Goal: Task Accomplishment & Management: Manage account settings

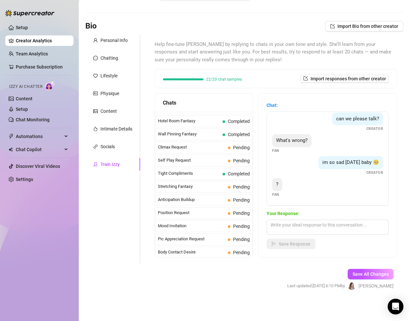
scroll to position [270, 0]
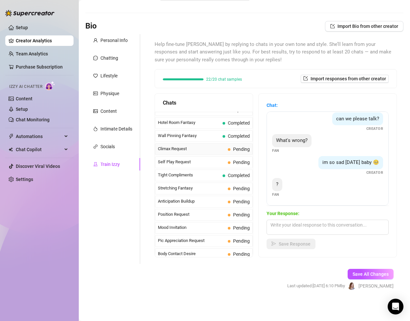
click at [187, 148] on span "Climax Request" at bounding box center [191, 149] width 67 height 7
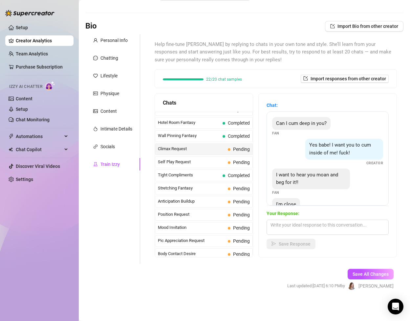
scroll to position [20, 0]
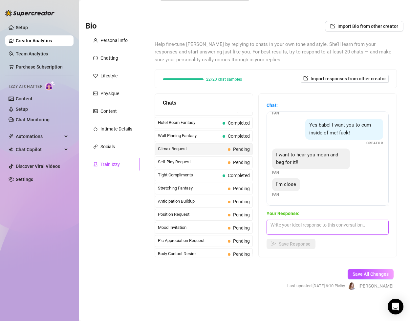
click at [306, 229] on textarea at bounding box center [327, 227] width 122 height 15
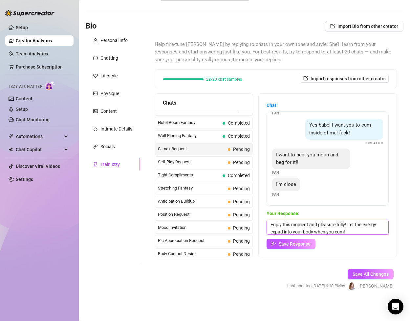
click at [281, 233] on textarea "Enjoy this moment and pleasure fully! Let the energy expad into your body when …" at bounding box center [327, 227] width 122 height 15
type textarea "Enjoy this moment and pleasure fully! Let the energy expand into your body when…"
click at [290, 247] on button "Save Response" at bounding box center [290, 244] width 49 height 11
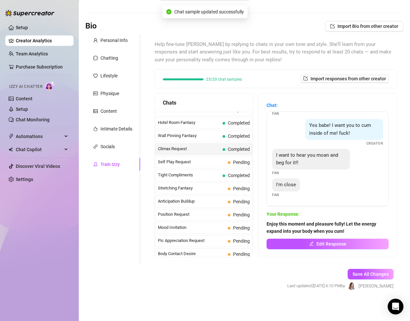
scroll to position [19, 0]
click at [214, 163] on span "Self Play Request" at bounding box center [191, 162] width 67 height 7
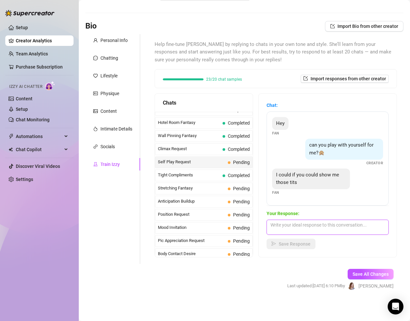
click at [297, 224] on textarea at bounding box center [327, 227] width 122 height 15
type textarea "Let's get you a set ;)"
click at [306, 226] on textarea "Let's get you a set ;)" at bounding box center [327, 227] width 122 height 15
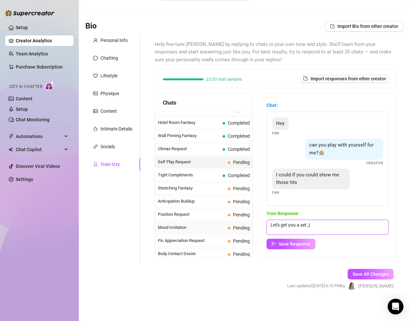
drag, startPoint x: 312, startPoint y: 225, endPoint x: 241, endPoint y: 224, distance: 70.6
click at [241, 224] on div "Chats Last Money Nipples Inquiry Completed Waiting For Payday Completed Not Pus…" at bounding box center [276, 176] width 242 height 164
click at [275, 227] on textarea "My favorite topless pics? :)" at bounding box center [327, 227] width 122 height 15
type textarea "How about I send my favorite topless pics? :)"
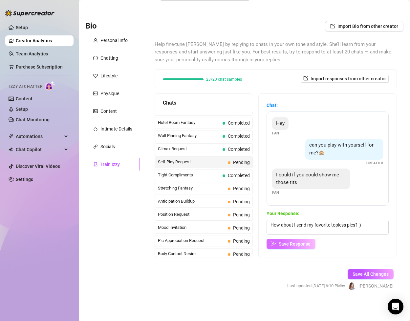
click at [278, 244] on button "Save Response" at bounding box center [290, 244] width 49 height 11
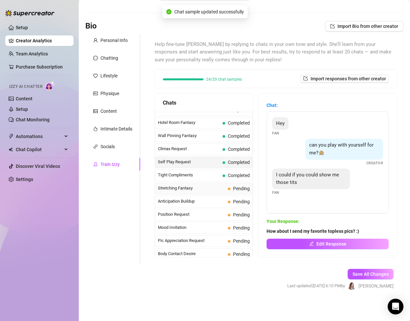
click at [224, 187] on span "Stretching Fantasy" at bounding box center [191, 188] width 67 height 7
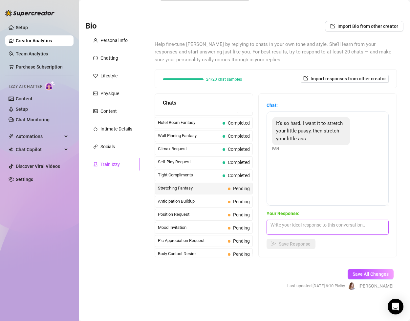
click at [288, 226] on textarea at bounding box center [327, 227] width 122 height 15
click at [219, 200] on span "Anticipation Buildup" at bounding box center [191, 201] width 67 height 7
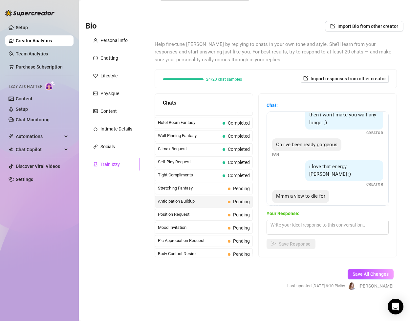
scroll to position [34, 0]
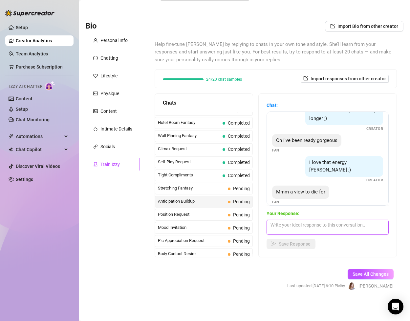
click at [294, 225] on textarea at bounding box center [327, 227] width 122 height 15
click at [205, 215] on span "Position Request" at bounding box center [191, 214] width 67 height 7
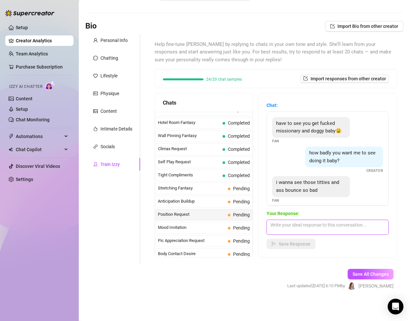
click at [288, 224] on textarea at bounding box center [327, 227] width 122 height 15
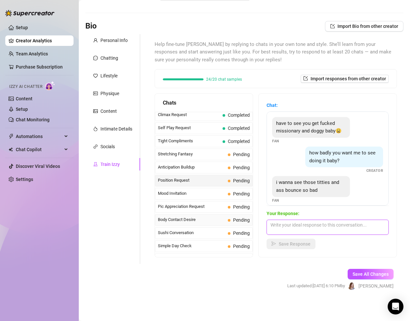
scroll to position [306, 0]
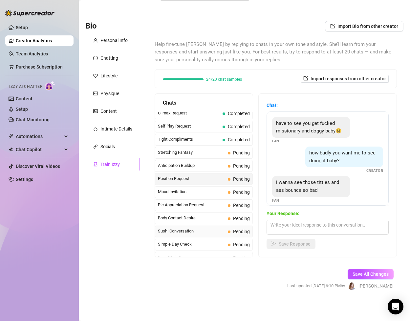
click at [181, 229] on span "Sushi Conversation" at bounding box center [191, 231] width 67 height 7
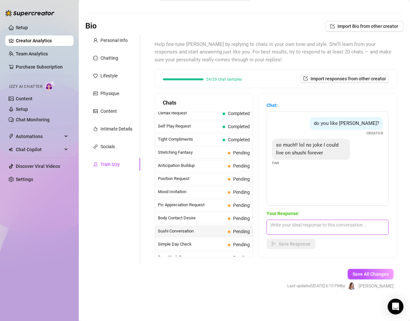
click at [293, 227] on textarea at bounding box center [327, 227] width 122 height 15
type textarea "H"
drag, startPoint x: 322, startPoint y: 225, endPoint x: 289, endPoint y: 226, distance: 32.8
click at [289, 226] on textarea "me too... i love making it! I'd make you some ;)" at bounding box center [327, 227] width 122 height 15
click at [294, 224] on textarea "me too... I'd make you some ;)" at bounding box center [327, 227] width 122 height 15
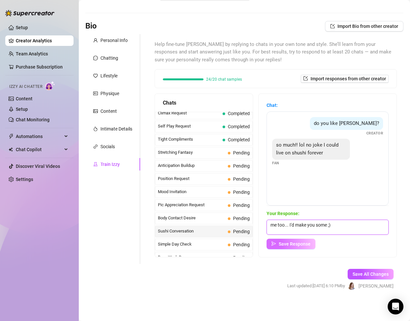
type textarea "me too... I'd make you some ;)"
click at [292, 244] on span "Save Response" at bounding box center [295, 244] width 32 height 5
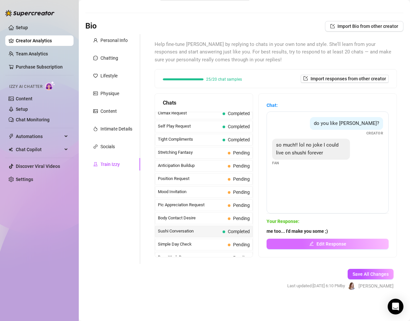
click at [327, 243] on span "Edit Response" at bounding box center [331, 244] width 30 height 5
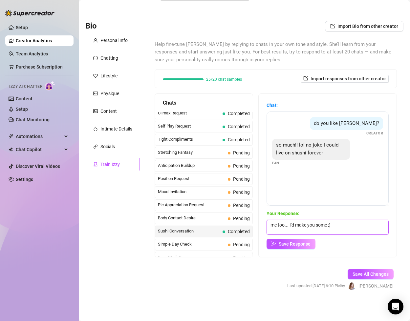
drag, startPoint x: 339, startPoint y: 229, endPoint x: 236, endPoint y: 225, distance: 102.8
click at [236, 225] on div "Chats Last Money Nipples Inquiry Completed Waiting For Payday Completed Not Pus…" at bounding box center [276, 176] width 242 height 164
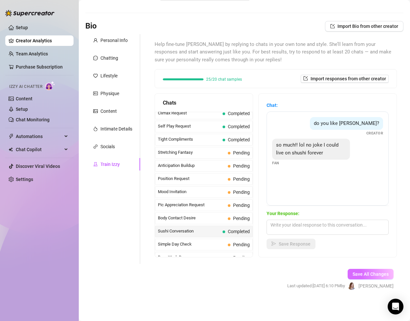
click at [365, 272] on span "Save All Changes" at bounding box center [370, 274] width 36 height 5
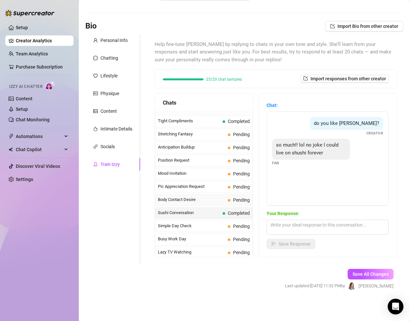
scroll to position [353, 0]
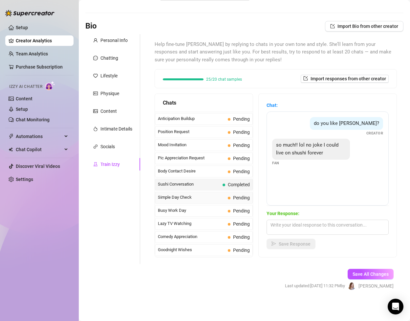
click at [215, 196] on span "Simple Day Check" at bounding box center [191, 197] width 67 height 7
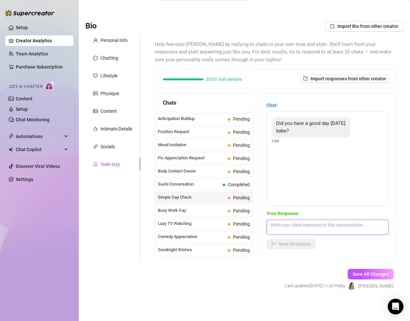
click at [281, 228] on textarea at bounding box center [327, 227] width 122 height 15
click at [333, 225] on textarea "I did :) every day is a good day :)" at bounding box center [327, 227] width 122 height 15
type textarea "I did :) every day is a good day :)"
click at [302, 244] on span "Save Response" at bounding box center [295, 244] width 32 height 5
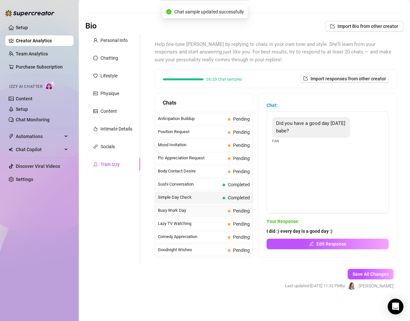
click at [207, 211] on span "Busy Work Day" at bounding box center [191, 210] width 67 height 7
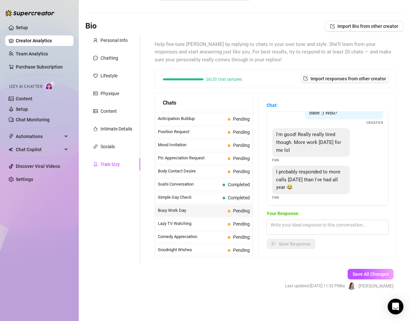
scroll to position [51, 0]
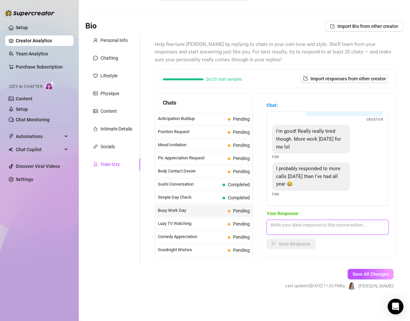
click at [303, 228] on textarea at bounding box center [327, 227] width 122 height 15
drag, startPoint x: 288, startPoint y: 225, endPoint x: 263, endPoint y: 223, distance: 25.7
click at [263, 223] on div "Chat: Did you have a good day [DATE] babe? Fan Hi (FAN NAME), I'm doing good ba…" at bounding box center [328, 175] width 138 height 163
click at [305, 228] on textarea "Git er done 😉💪" at bounding box center [327, 227] width 122 height 15
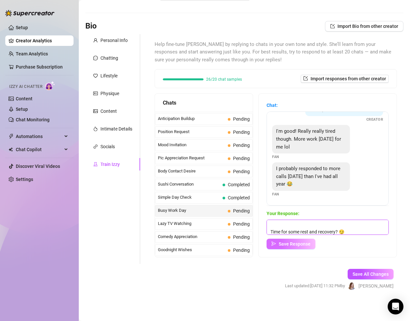
type textarea "Git er done 😉💪 Time for some rest and recovery? 😏"
click at [305, 244] on span "Save Response" at bounding box center [295, 244] width 32 height 5
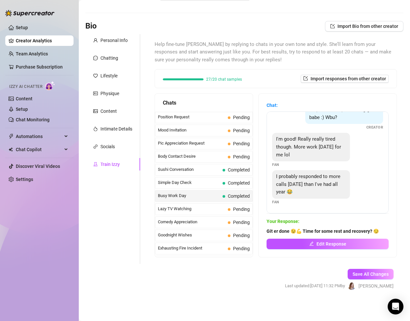
scroll to position [372, 0]
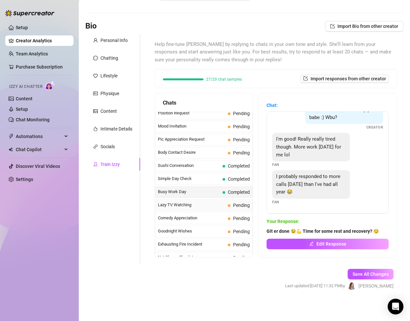
click at [218, 205] on span "Lazy TV Watching" at bounding box center [191, 205] width 67 height 7
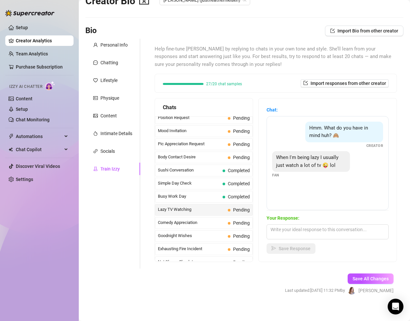
scroll to position [21, 0]
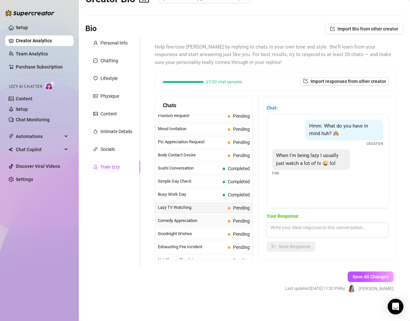
click at [204, 221] on span "Comedy Appreciation" at bounding box center [191, 221] width 67 height 7
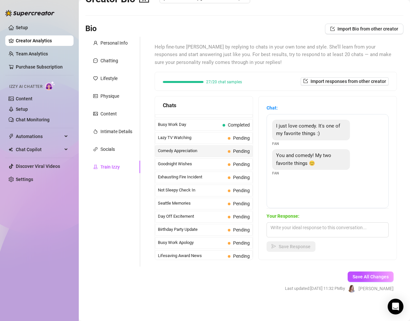
scroll to position [444, 0]
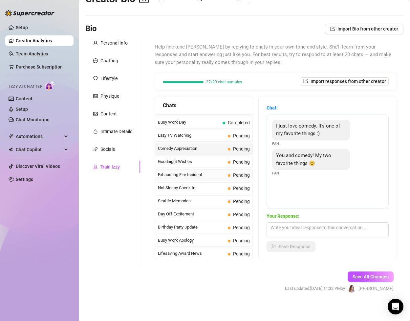
click at [203, 174] on span "Exhausting Fire Incident" at bounding box center [191, 175] width 67 height 7
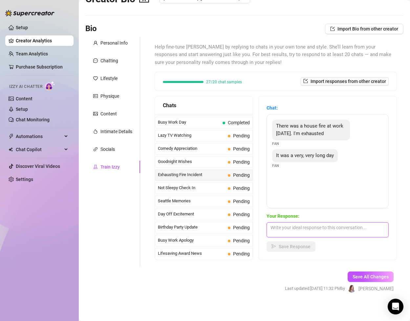
click at [291, 230] on textarea at bounding box center [327, 230] width 122 height 15
type textarea "Aww. Poor thing."
click at [205, 203] on span "Seattle Memories" at bounding box center [191, 201] width 67 height 7
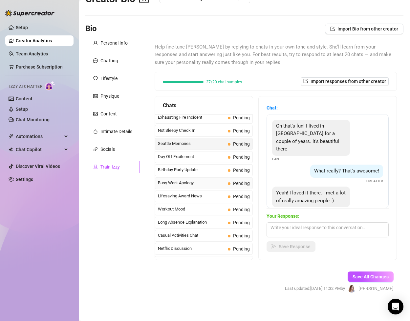
scroll to position [589, 0]
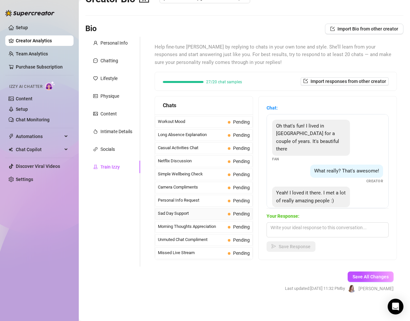
click at [200, 213] on span "Sad Day Support" at bounding box center [191, 213] width 67 height 7
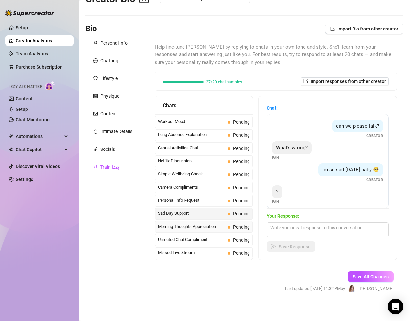
click at [201, 223] on span "Morning Thoughts Appreciation" at bounding box center [191, 226] width 67 height 7
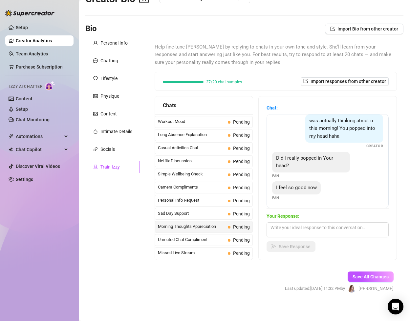
scroll to position [79, 0]
click at [197, 238] on span "Unmuted Chat Compliment" at bounding box center [191, 240] width 67 height 7
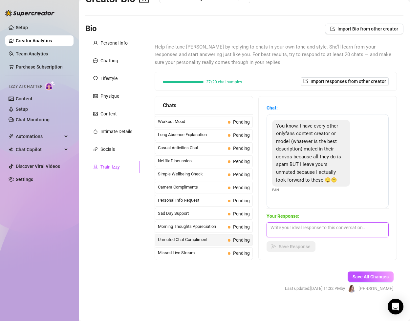
click at [296, 229] on textarea at bounding box center [327, 230] width 122 height 15
click at [320, 228] on textarea "Aww good. I'm glad you;re here" at bounding box center [327, 230] width 122 height 15
type textarea "Aww good. I'm glad you're here"
click at [306, 248] on span "Save Response" at bounding box center [295, 246] width 32 height 5
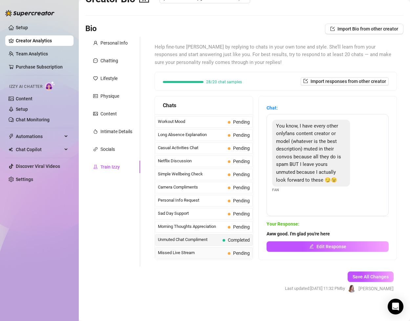
click at [213, 255] on span "Missed Live Stream" at bounding box center [191, 253] width 67 height 7
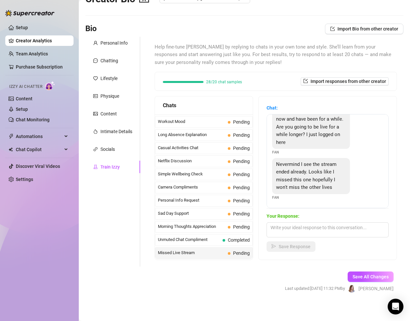
scroll to position [15, 0]
click at [310, 234] on textarea at bounding box center [327, 230] width 122 height 15
type textarea "Want the recording?"
click at [305, 247] on span "Save Response" at bounding box center [295, 246] width 32 height 5
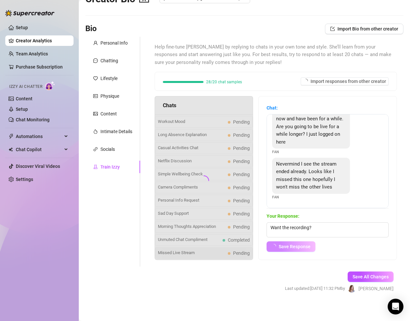
scroll to position [7, 0]
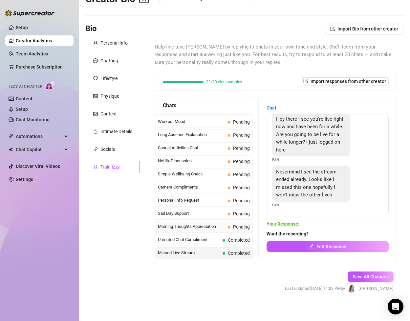
click at [221, 227] on span "Morning Thoughts Appreciation" at bounding box center [191, 226] width 67 height 7
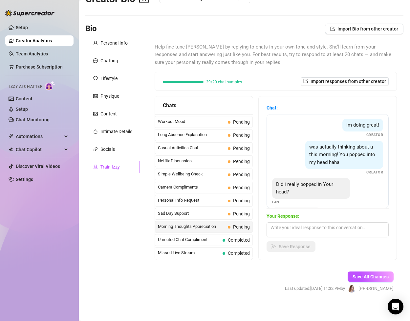
scroll to position [79, 0]
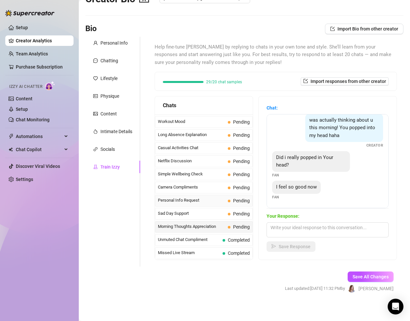
click at [200, 198] on span "Personal Info Request" at bounding box center [191, 200] width 67 height 7
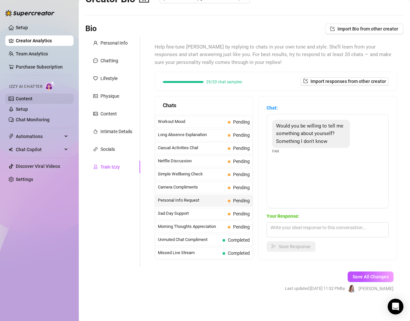
click at [32, 99] on link "Content" at bounding box center [24, 98] width 17 height 5
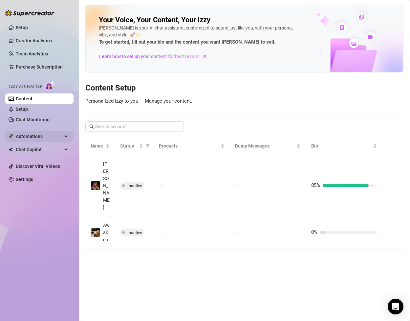
click at [49, 137] on span "Automations" at bounding box center [39, 136] width 47 height 11
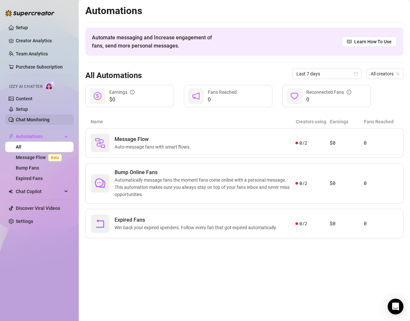
click at [44, 119] on link "Chat Monitoring" at bounding box center [33, 119] width 34 height 5
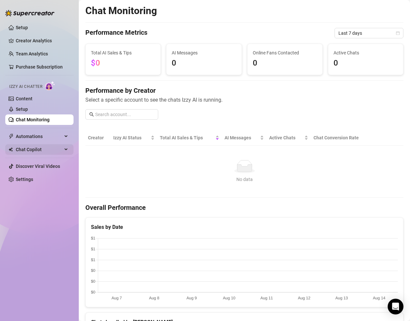
click at [47, 148] on span "Chat Copilot" at bounding box center [39, 149] width 47 height 11
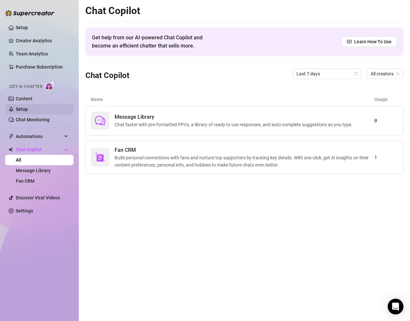
click at [28, 110] on link "Setup" at bounding box center [22, 109] width 12 height 5
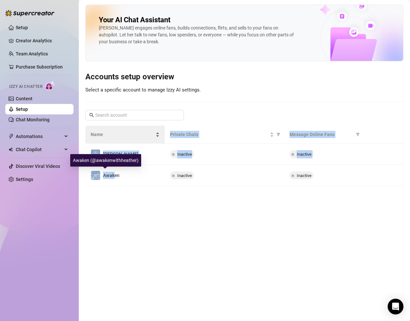
drag, startPoint x: 114, startPoint y: 177, endPoint x: 117, endPoint y: 140, distance: 36.2
click at [117, 140] on table "Name Private Chats Message Online Fans Heather Inactive Inactive Awaken Inactiv…" at bounding box center [244, 156] width 318 height 61
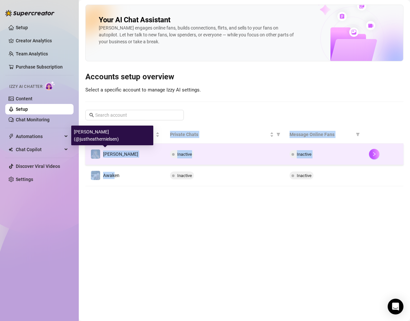
click at [114, 155] on span "[PERSON_NAME]" at bounding box center [120, 154] width 35 height 5
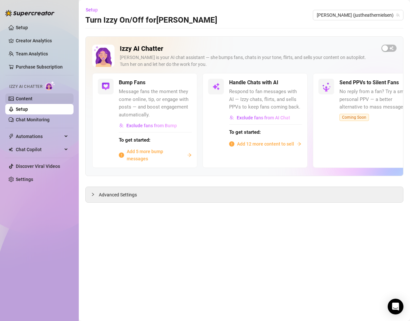
click at [29, 101] on link "Content" at bounding box center [24, 98] width 17 height 5
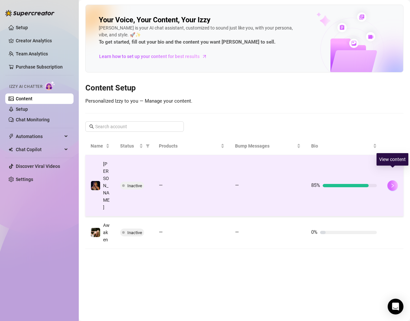
click at [394, 183] on icon "right" at bounding box center [392, 185] width 5 height 5
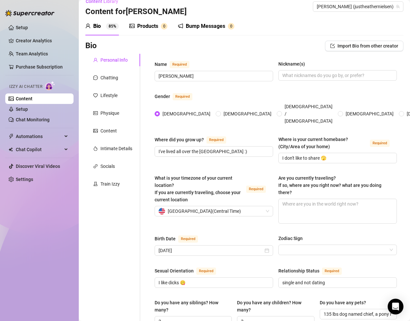
scroll to position [24, 0]
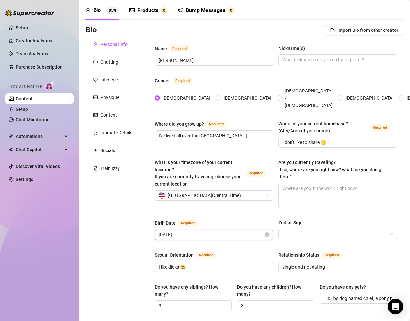
drag, startPoint x: 209, startPoint y: 223, endPoint x: 168, endPoint y: 223, distance: 41.4
click at [168, 231] on input "[DATE]" at bounding box center [211, 234] width 105 height 7
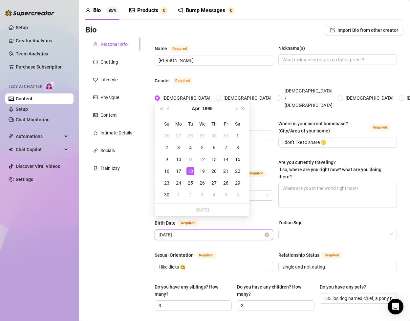
click at [166, 231] on input "[DATE]" at bounding box center [211, 234] width 105 height 7
type input "[DATE]"
click at [147, 220] on div "Name Required [PERSON_NAME](s) Gender Required [DEMOGRAPHIC_DATA] [DEMOGRAPHIC_…" at bounding box center [271, 320] width 263 height 564
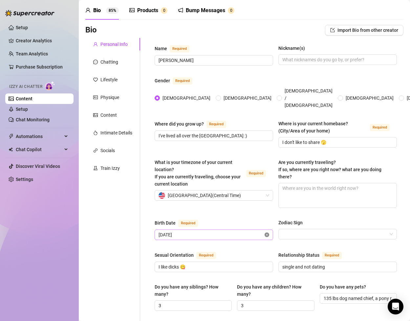
click at [265, 233] on icon "close-circle" at bounding box center [267, 235] width 5 height 5
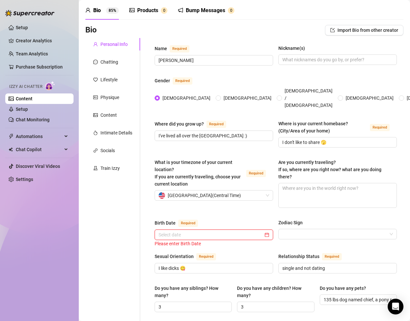
click at [214, 231] on input "Birth Date Required" at bounding box center [211, 234] width 105 height 7
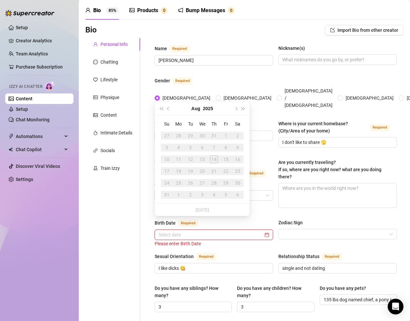
click at [268, 231] on div at bounding box center [214, 234] width 111 height 7
type input "[DATE]"
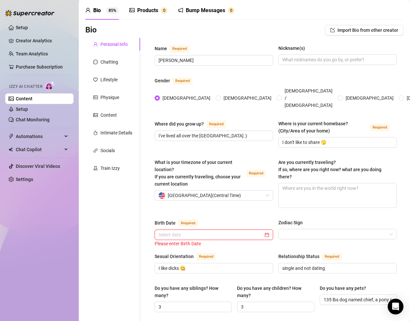
click at [229, 239] on div "Name Required [PERSON_NAME](s) Gender Required [DEMOGRAPHIC_DATA] [DEMOGRAPHIC_…" at bounding box center [276, 321] width 242 height 553
click at [218, 231] on input "Birth Date Required" at bounding box center [211, 234] width 105 height 7
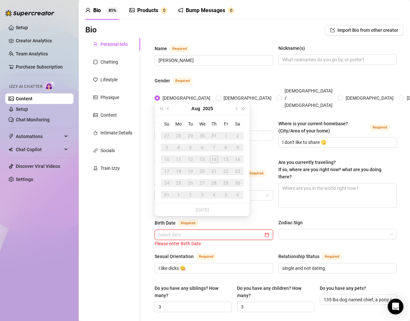
click at [267, 231] on div at bounding box center [214, 234] width 111 height 7
drag, startPoint x: 161, startPoint y: 223, endPoint x: 155, endPoint y: 223, distance: 6.2
click at [155, 230] on div "[DATE]" at bounding box center [214, 235] width 118 height 11
click at [177, 231] on input "[DATE]" at bounding box center [211, 234] width 105 height 7
click at [189, 231] on input "[DATE]" at bounding box center [211, 234] width 105 height 7
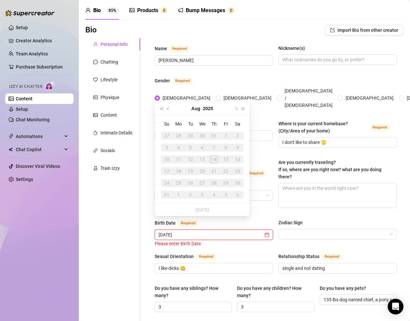
click at [159, 231] on input "[DATE]" at bounding box center [211, 234] width 105 height 7
click at [197, 231] on input "[DATE]" at bounding box center [211, 234] width 105 height 7
click at [265, 231] on div "[DATE]" at bounding box center [214, 234] width 111 height 7
click at [163, 108] on span "Last year (Control + left)" at bounding box center [160, 108] width 3 height 3
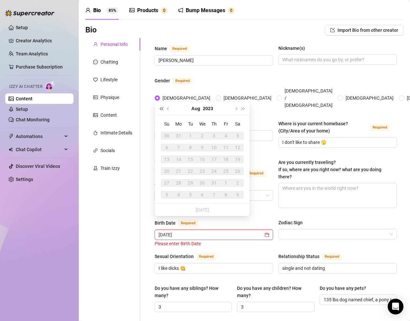
click at [163, 108] on span "Last year (Control + left)" at bounding box center [160, 108] width 3 height 3
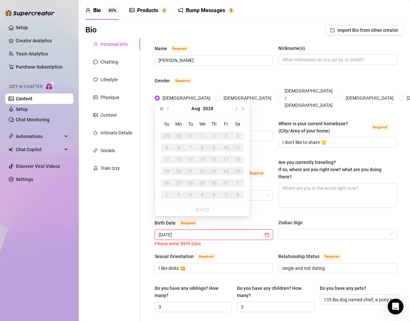
click at [163, 108] on span "Last year (Control + left)" at bounding box center [160, 108] width 3 height 3
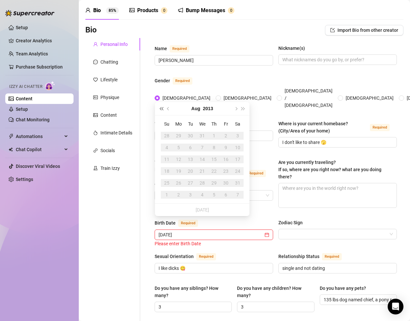
click at [163, 108] on span "Last year (Control + left)" at bounding box center [160, 108] width 3 height 3
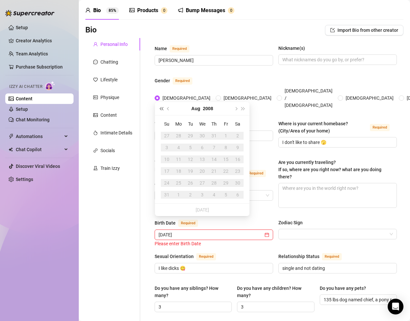
click at [163, 108] on span "Last year (Control + left)" at bounding box center [160, 108] width 3 height 3
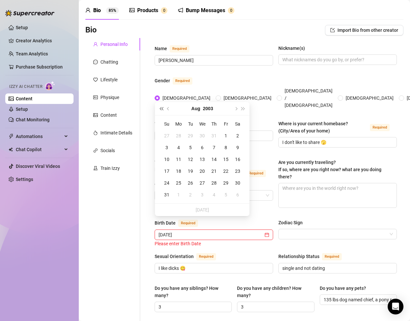
click at [163, 108] on span "Last year (Control + left)" at bounding box center [160, 108] width 3 height 3
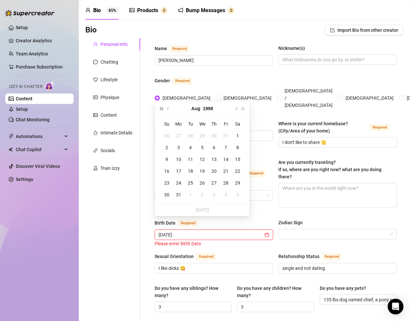
click at [163, 108] on span "Last year (Control + left)" at bounding box center [160, 108] width 3 height 3
type input "[DATE]"
click at [169, 110] on button "Previous month (PageUp)" at bounding box center [168, 108] width 7 height 13
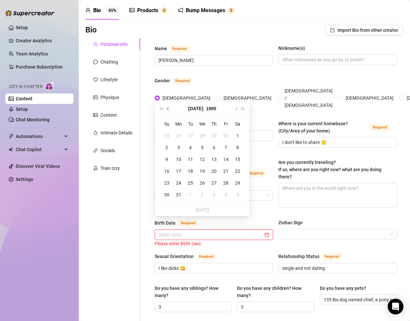
click at [169, 110] on button "Previous month (PageUp)" at bounding box center [168, 108] width 7 height 13
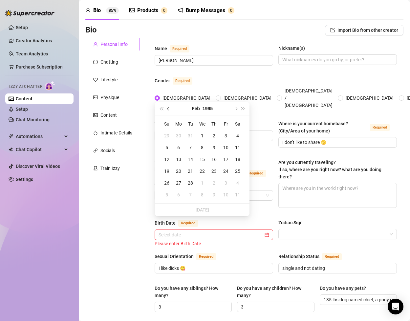
click at [169, 110] on button "Previous month (PageUp)" at bounding box center [168, 108] width 7 height 13
click at [238, 109] on button "Next month (PageDown)" at bounding box center [235, 108] width 7 height 13
click at [167, 136] on div "1" at bounding box center [167, 136] width 8 height 8
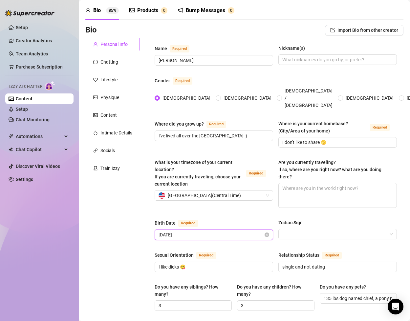
click at [180, 231] on input "[DATE]" at bounding box center [211, 234] width 105 height 7
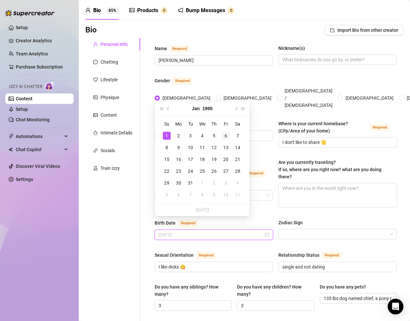
type input "[DATE]"
click at [226, 137] on div "6" at bounding box center [226, 136] width 8 height 8
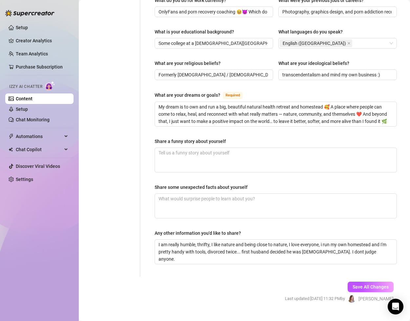
scroll to position [63, 0]
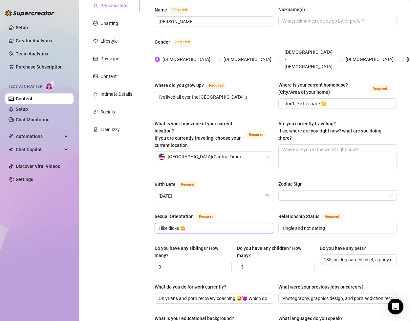
click at [186, 225] on input "I like dicks 😋" at bounding box center [213, 228] width 109 height 7
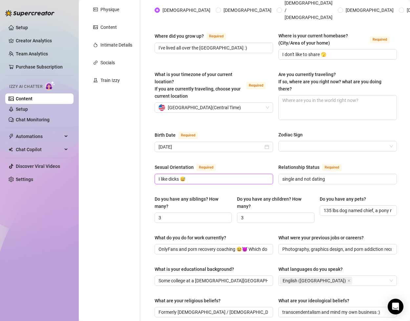
scroll to position [350, 0]
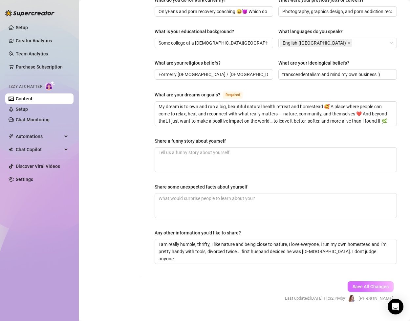
type input "I like dicks 😅"
click at [371, 284] on span "Save All Changes" at bounding box center [370, 286] width 36 height 5
click at [28, 107] on link "Setup" at bounding box center [22, 109] width 12 height 5
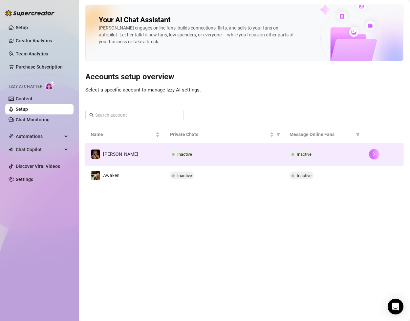
click at [375, 155] on icon "right" at bounding box center [374, 154] width 5 height 5
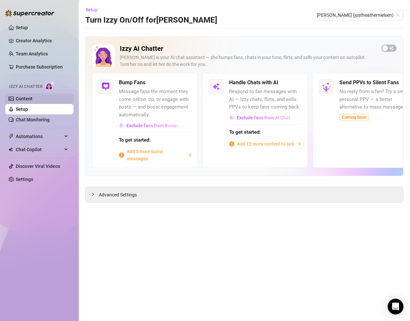
click at [32, 101] on link "Content" at bounding box center [24, 98] width 17 height 5
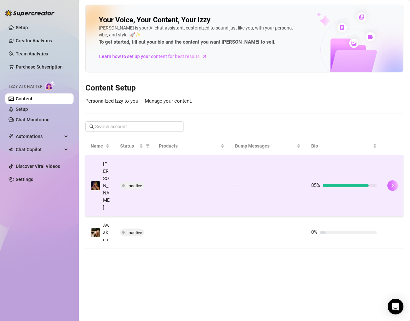
click at [390, 183] on icon "right" at bounding box center [392, 185] width 5 height 5
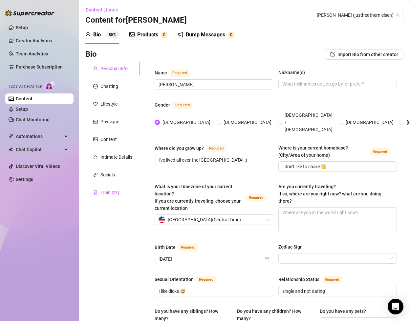
click at [116, 192] on div "Train Izzy" at bounding box center [109, 192] width 19 height 7
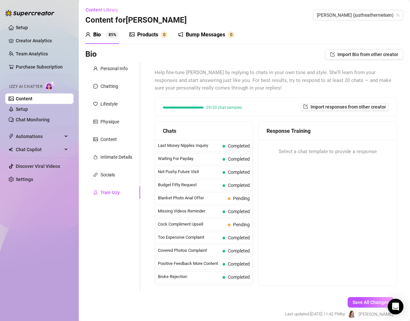
scroll to position [589, 0]
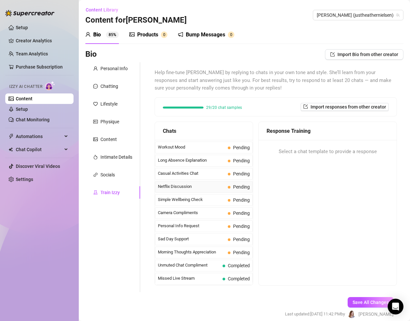
click at [196, 184] on span "Netflix Discussion" at bounding box center [191, 186] width 67 height 7
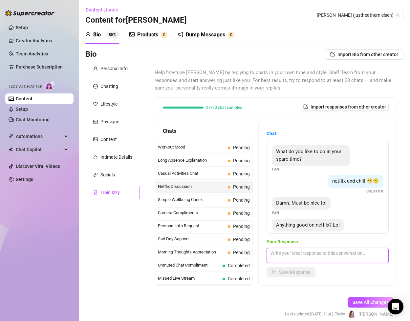
click at [318, 253] on textarea at bounding box center [327, 255] width 122 height 15
type textarea "I actually don't have any TV subscriptions… I don't watch TV 🫣"
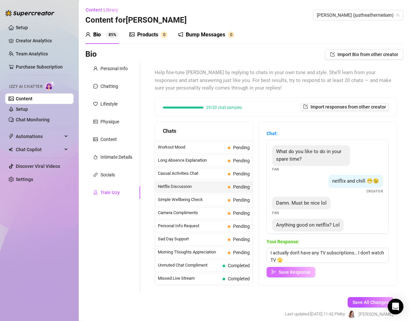
click at [304, 273] on span "Save Response" at bounding box center [295, 272] width 32 height 5
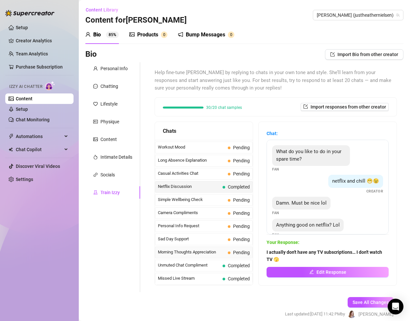
click at [201, 253] on span "Morning Thoughts Appreciation" at bounding box center [191, 252] width 67 height 7
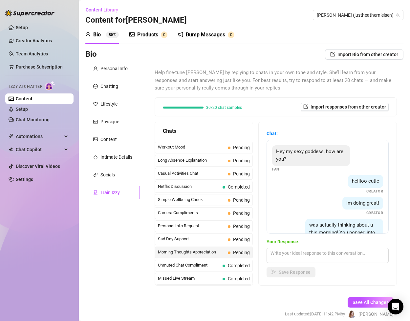
scroll to position [79, 0]
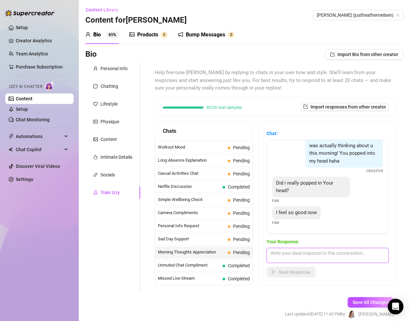
click at [284, 254] on textarea at bounding box center [327, 255] width 122 height 15
click at [28, 107] on link "Setup" at bounding box center [22, 109] width 12 height 5
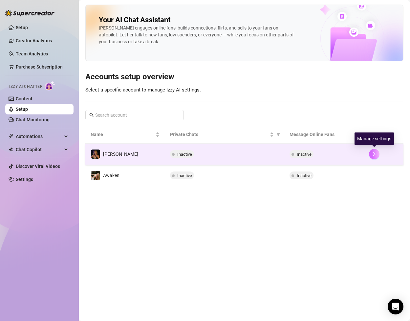
click at [374, 157] on button "button" at bounding box center [374, 154] width 11 height 11
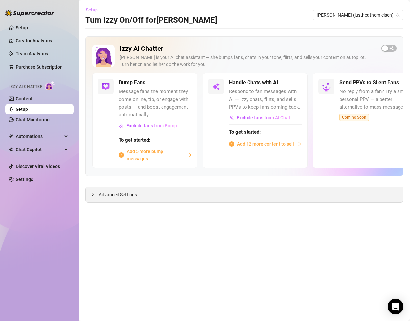
click at [93, 195] on icon "collapsed" at bounding box center [93, 194] width 2 height 3
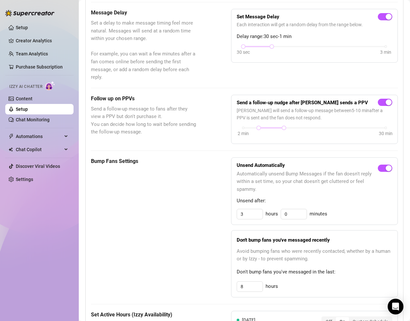
scroll to position [226, 0]
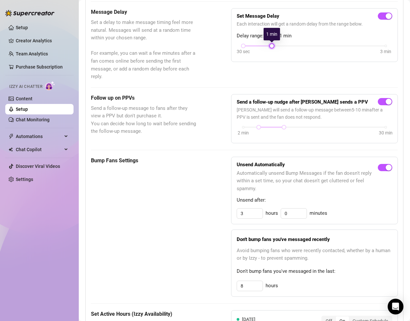
drag, startPoint x: 272, startPoint y: 47, endPoint x: 285, endPoint y: 47, distance: 12.1
click at [285, 47] on div "30 sec 3 min" at bounding box center [315, 50] width 156 height 12
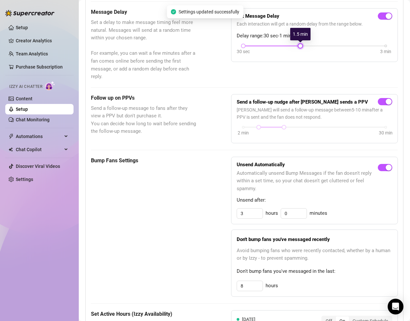
click at [295, 45] on div "30 sec 3 min" at bounding box center [314, 45] width 142 height 3
click at [387, 104] on div "button" at bounding box center [389, 102] width 6 height 6
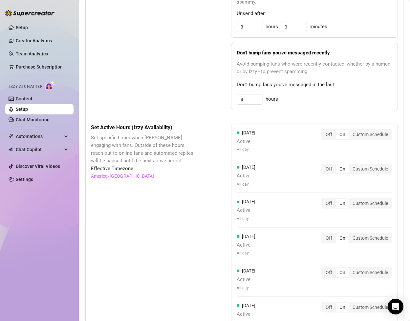
scroll to position [535, 0]
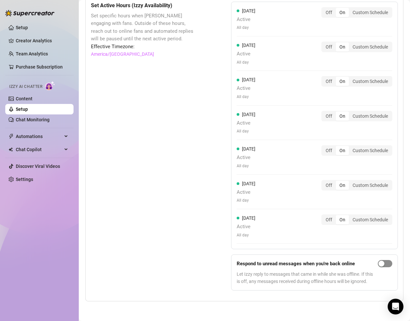
click at [384, 263] on div "button" at bounding box center [381, 264] width 6 height 6
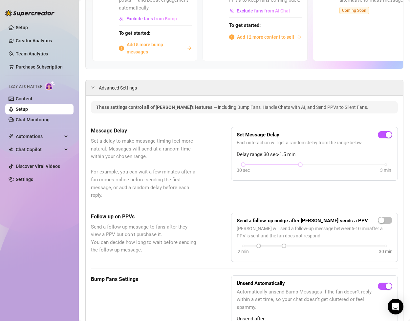
scroll to position [0, 0]
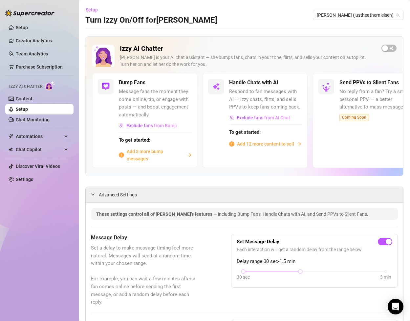
click at [164, 155] on span "Add 5 more bump messages" at bounding box center [156, 155] width 58 height 14
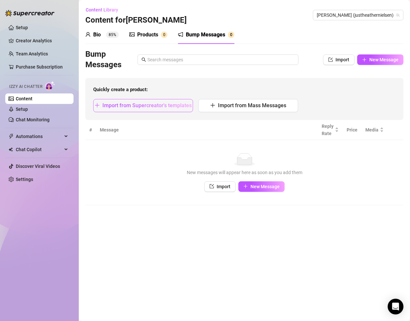
click at [162, 106] on span "Import from Supercreator's templates" at bounding box center [146, 105] width 89 height 6
type textarea "Type your message here..."
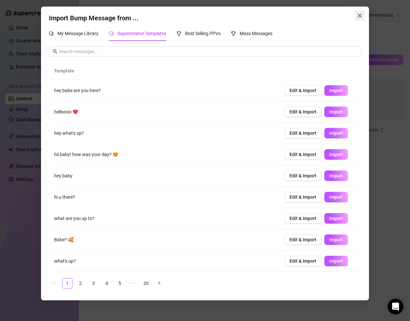
click at [359, 17] on icon "close" at bounding box center [359, 15] width 5 height 5
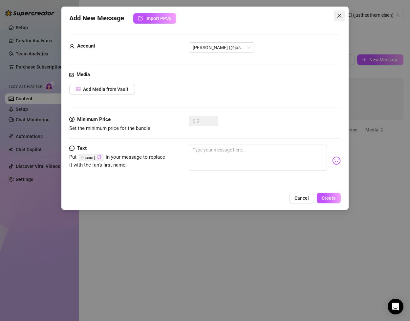
click at [340, 14] on icon "close" at bounding box center [339, 16] width 4 height 4
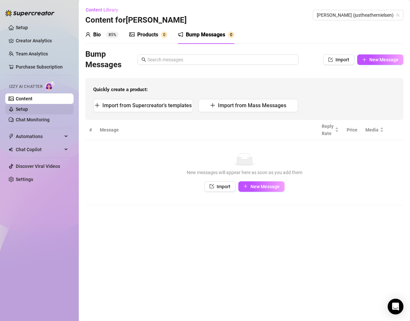
click at [23, 107] on link "Setup" at bounding box center [22, 109] width 12 height 5
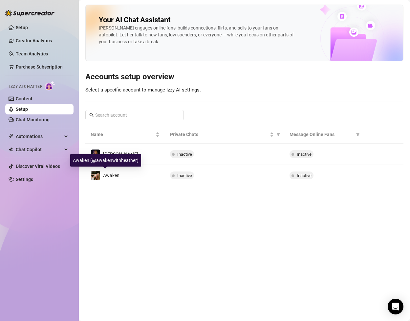
click at [117, 156] on div "Awaken (@awakenwithheather)" at bounding box center [105, 160] width 71 height 12
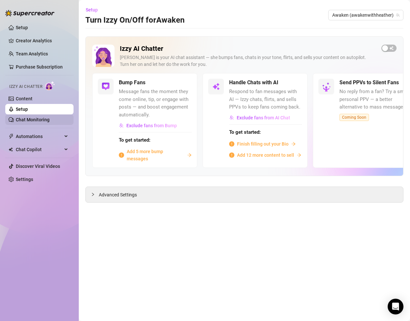
click at [32, 119] on link "Chat Monitoring" at bounding box center [33, 119] width 34 height 5
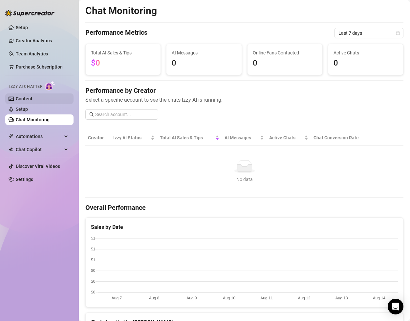
click at [32, 96] on link "Content" at bounding box center [24, 98] width 17 height 5
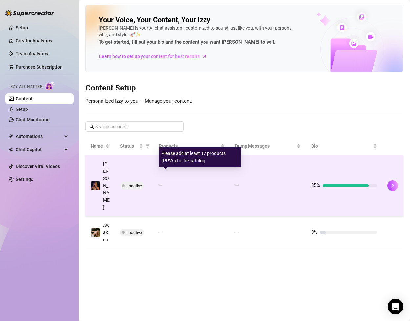
click at [165, 182] on div "—" at bounding box center [192, 186] width 66 height 8
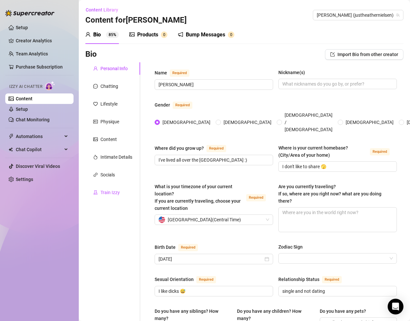
click at [101, 190] on div "Train Izzy" at bounding box center [109, 192] width 19 height 7
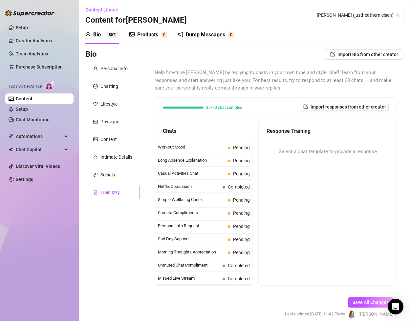
scroll to position [28, 0]
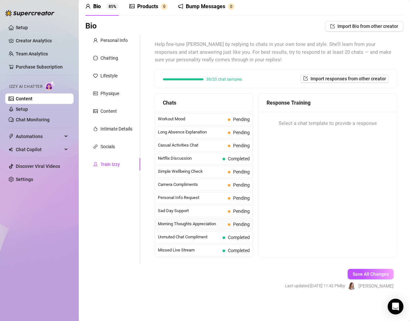
click at [197, 225] on span "Morning Thoughts Appreciation" at bounding box center [191, 224] width 67 height 7
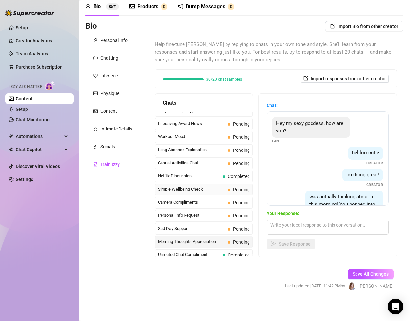
scroll to position [570, 0]
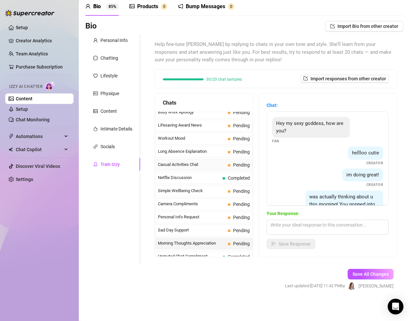
click at [224, 167] on span "Casual Activities Chat" at bounding box center [191, 164] width 67 height 7
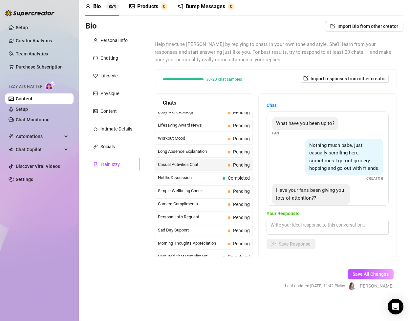
scroll to position [14, 0]
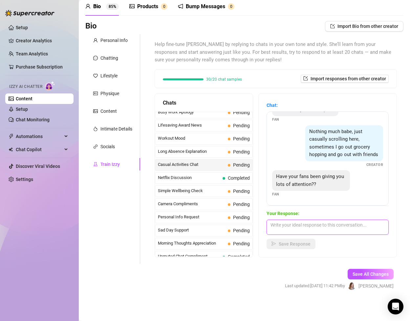
click at [304, 223] on textarea at bounding box center [327, 227] width 122 height 15
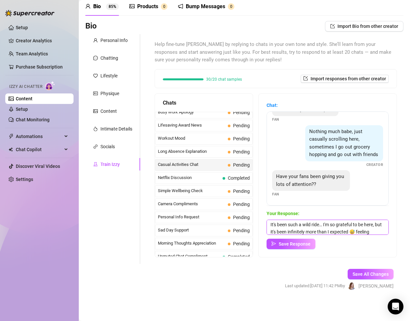
scroll to position [8, 0]
type textarea "It's been such a wild ride… I'm so grateful to be here, but it's been infinitel…"
click at [359, 235] on div "Your Response: It's been such a wild ride… I'm so grateful to be here, but it's…" at bounding box center [327, 229] width 122 height 39
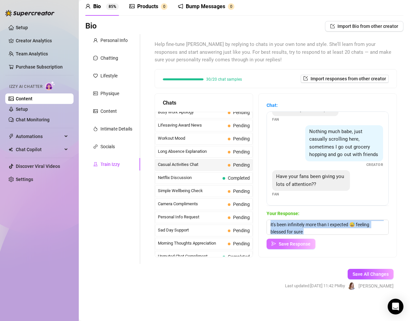
click at [301, 246] on span "Save Response" at bounding box center [295, 244] width 32 height 5
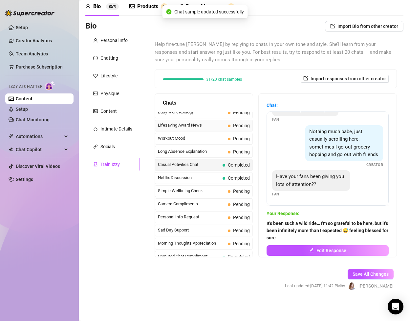
click at [213, 127] on span "Lifesaving Award News" at bounding box center [191, 125] width 67 height 7
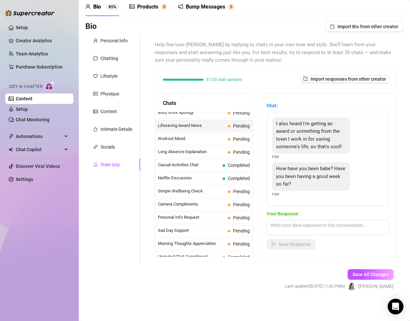
scroll to position [28, 0]
click at [297, 224] on textarea at bounding box center [327, 227] width 122 height 15
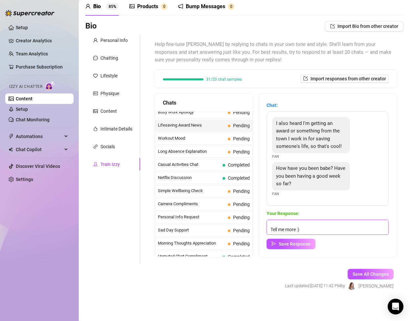
scroll to position [22, 0]
type textarea "That's amazing! I'm so proud of you. 🙌👏 Tell me more :) And yes, I'm doing well…"
click at [299, 244] on span "Save Response" at bounding box center [295, 244] width 32 height 5
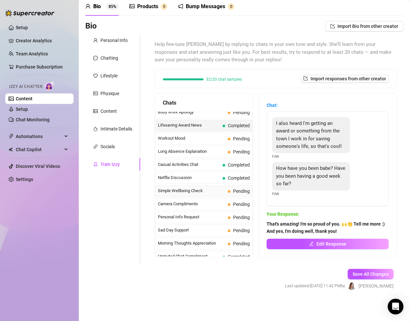
click at [211, 190] on span "Simple Wellbeing Check" at bounding box center [191, 191] width 67 height 7
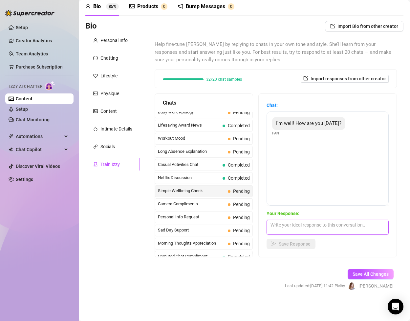
click at [294, 228] on textarea at bounding box center [327, 227] width 122 height 15
click at [279, 225] on textarea "Hi hon! I'm busy but doing really well. How are you?" at bounding box center [327, 227] width 122 height 15
type textarea "Hi hun! I'm busy but doing really well. How are you?"
click at [305, 244] on span "Save Response" at bounding box center [295, 244] width 32 height 5
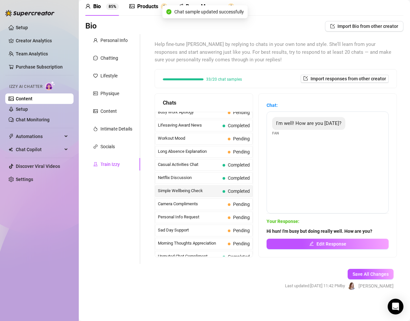
scroll to position [463, 0]
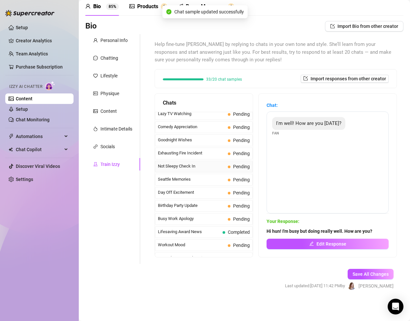
click at [215, 167] on span "Not Sleepy Check In" at bounding box center [191, 166] width 67 height 7
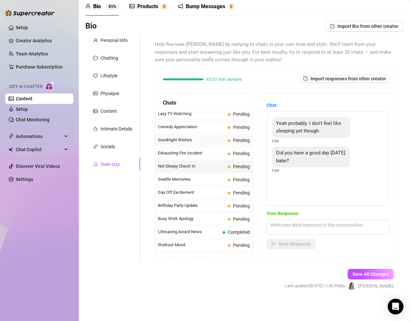
click at [205, 140] on span "Goodnight Wishes" at bounding box center [191, 140] width 67 height 7
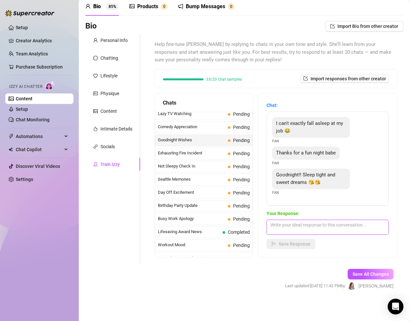
click at [296, 226] on textarea at bounding box center [327, 227] width 122 height 15
type textarea "You're so sweet. Thank you! I hope your night goes smoothly."
click at [304, 246] on span "Save Response" at bounding box center [295, 244] width 32 height 5
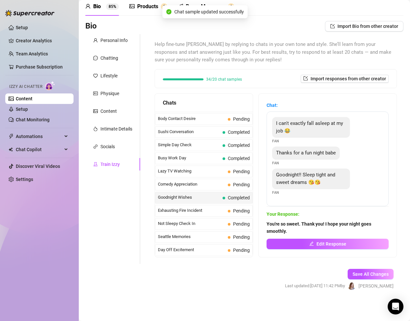
scroll to position [399, 0]
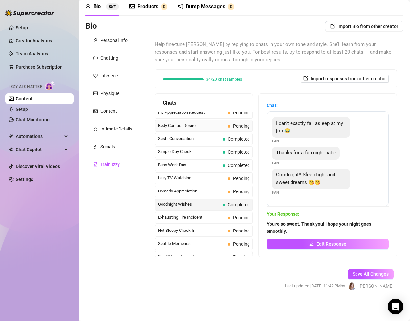
click at [220, 121] on div "Body Contact Desire Pending" at bounding box center [204, 126] width 98 height 12
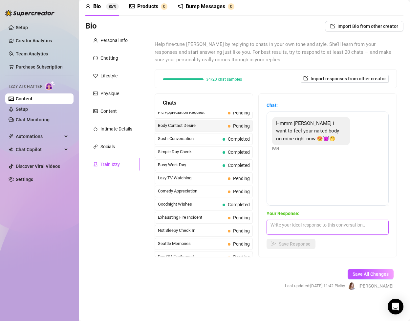
click at [300, 229] on textarea at bounding box center [327, 227] width 122 height 15
type textarea "Aww. That would feel good wouldn't it? :)"
click at [289, 246] on button "Save Response" at bounding box center [290, 244] width 49 height 11
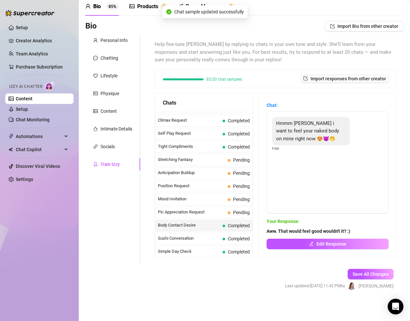
scroll to position [296, 0]
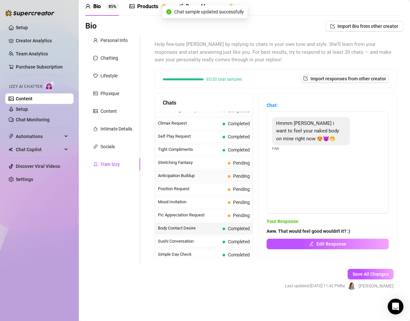
click at [186, 176] on span "Anticipation Buildup" at bounding box center [191, 176] width 67 height 7
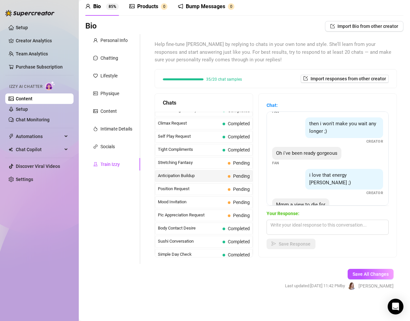
scroll to position [34, 0]
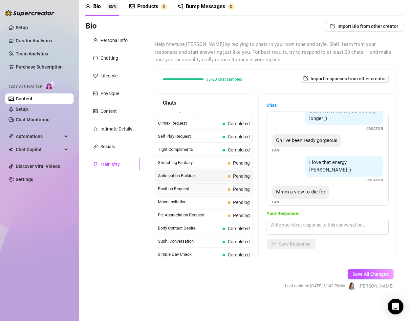
click at [204, 186] on span "Position Request" at bounding box center [191, 189] width 67 height 7
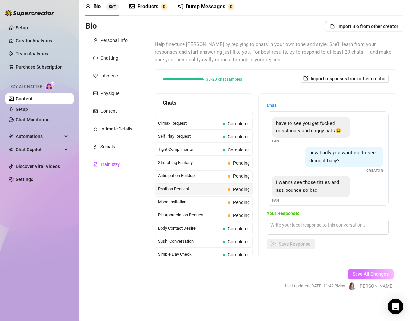
click at [364, 275] on span "Save All Changes" at bounding box center [370, 274] width 36 height 5
click at [28, 112] on link "Setup" at bounding box center [22, 109] width 12 height 5
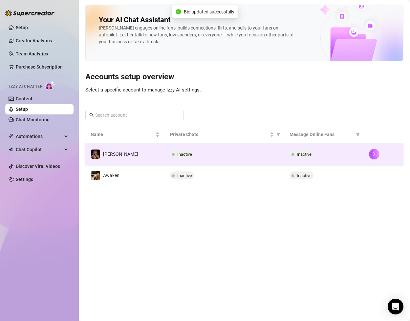
click at [129, 159] on td "[PERSON_NAME]" at bounding box center [124, 154] width 79 height 21
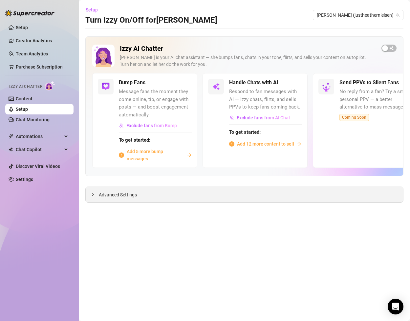
click at [101, 194] on span "Advanced Settings" at bounding box center [118, 194] width 38 height 7
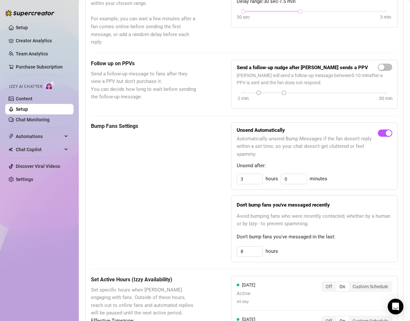
scroll to position [265, 0]
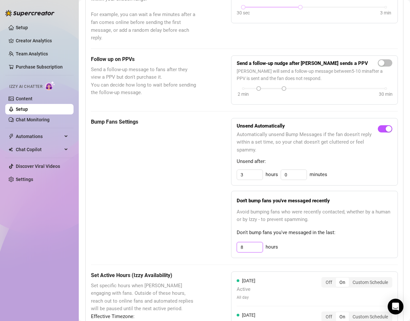
drag, startPoint x: 253, startPoint y: 247, endPoint x: 223, endPoint y: 242, distance: 31.3
click at [223, 242] on div "Bump Fans Settings Unsend Automatically Automatically unsend Bump Messages if t…" at bounding box center [244, 188] width 307 height 140
type input "3"
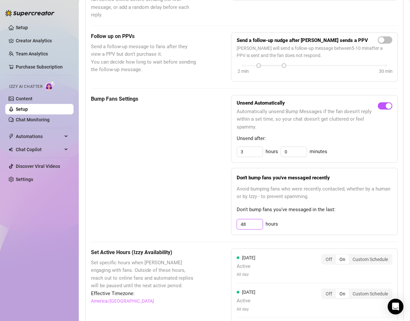
scroll to position [235, 0]
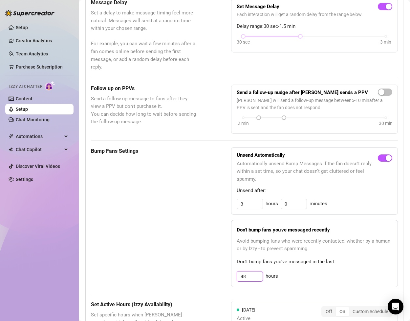
type input "48"
click at [329, 263] on span "Don't bump fans you've messaged in the last:" at bounding box center [315, 262] width 156 height 8
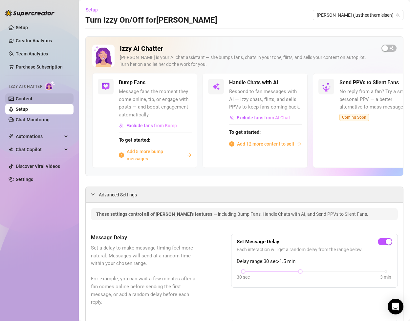
click at [31, 96] on link "Content" at bounding box center [24, 98] width 17 height 5
